Goal: Obtain resource: Obtain resource

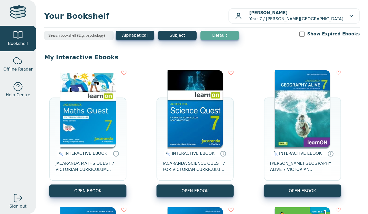
click at [116, 186] on button "OPEN EBOOK" at bounding box center [87, 191] width 77 height 13
click at [102, 190] on button "OPEN EBOOK" at bounding box center [87, 191] width 77 height 13
click at [96, 189] on button "OPEN EBOOK" at bounding box center [87, 191] width 77 height 13
click at [84, 192] on button "OPEN EBOOK" at bounding box center [87, 191] width 77 height 13
click at [90, 193] on button "OPEN EBOOK" at bounding box center [87, 191] width 77 height 13
